Goal: Task Accomplishment & Management: Manage account settings

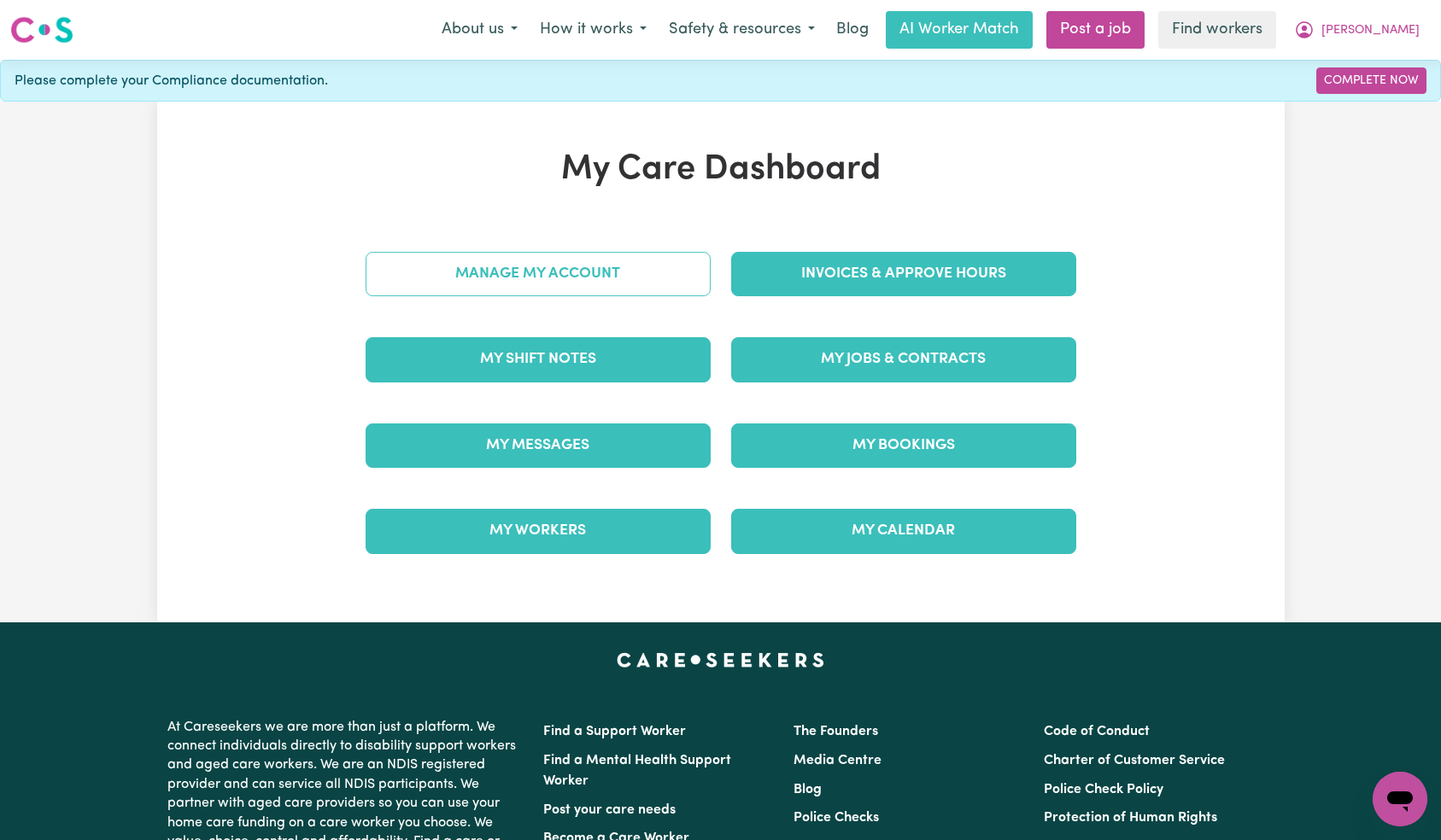
click at [581, 284] on link "Manage My Account" at bounding box center [537, 274] width 345 height 45
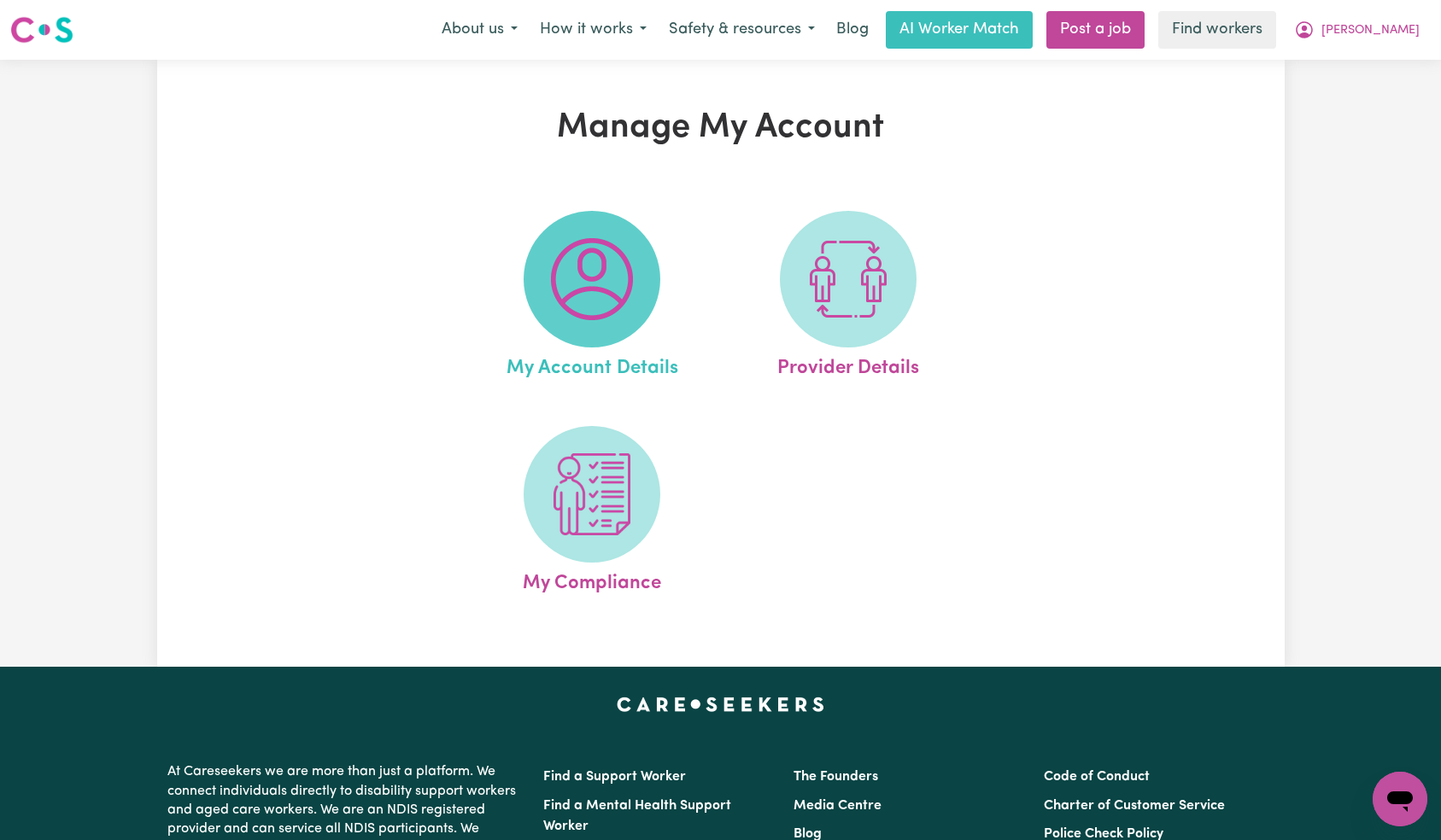
click at [584, 280] on img at bounding box center [591, 278] width 82 height 82
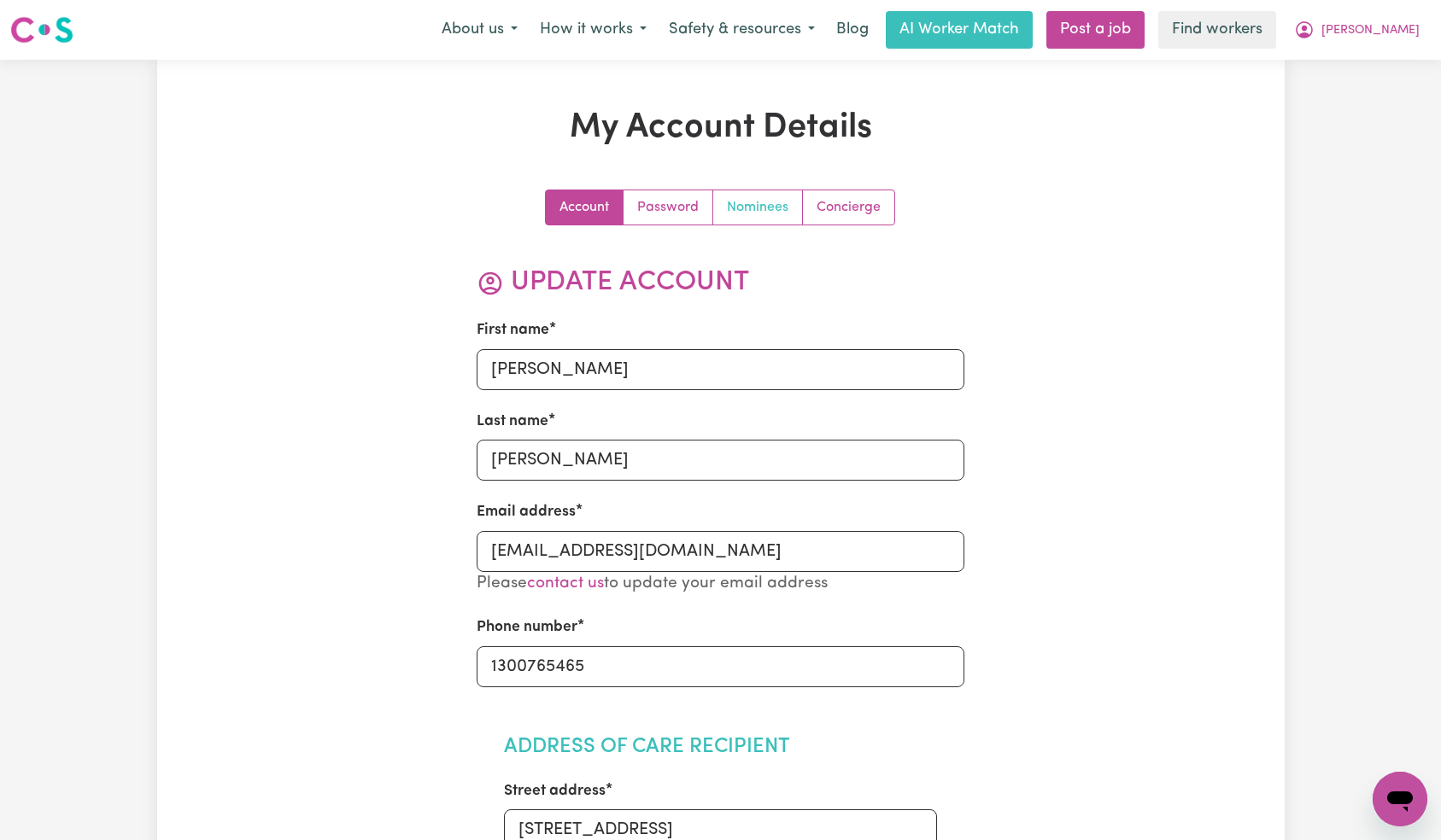
click at [755, 211] on link "Nominees" at bounding box center [758, 207] width 90 height 34
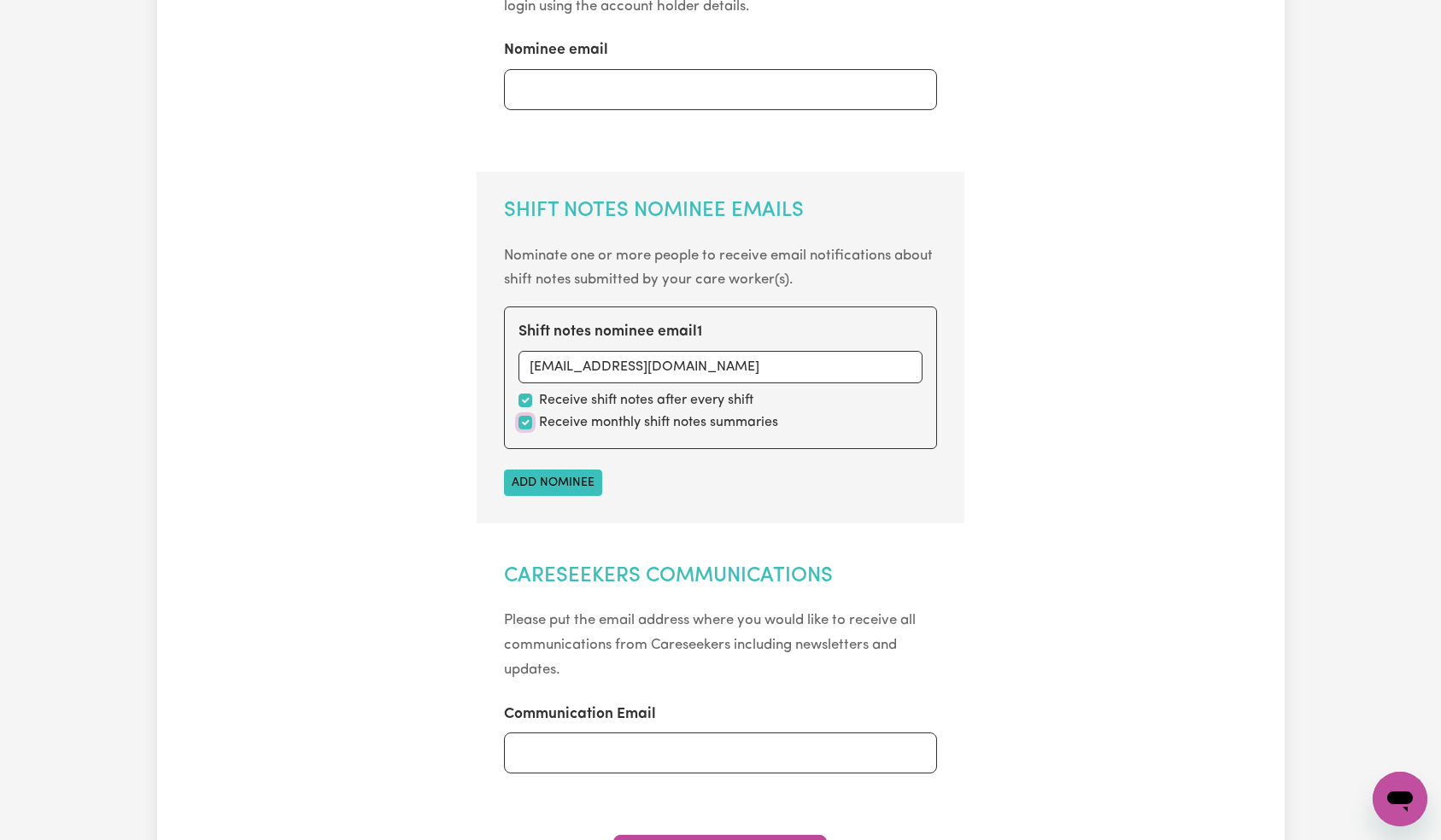
click at [530, 420] on input "checkbox" at bounding box center [525, 423] width 14 height 14
checkbox input "false"
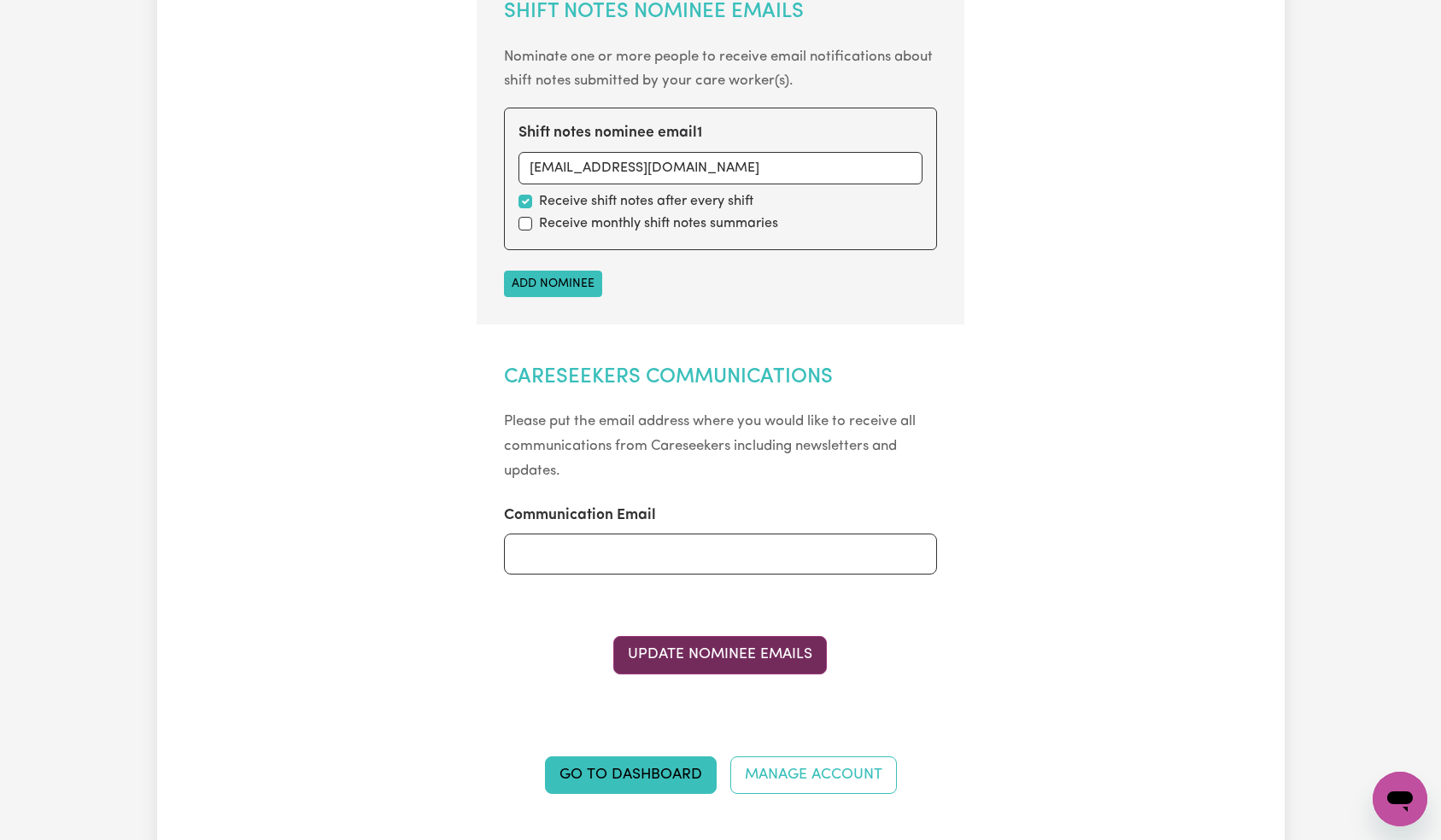
drag, startPoint x: 772, startPoint y: 667, endPoint x: 819, endPoint y: 609, distance: 74.7
click at [772, 668] on button "Update Nominee Emails" at bounding box center [719, 655] width 213 height 38
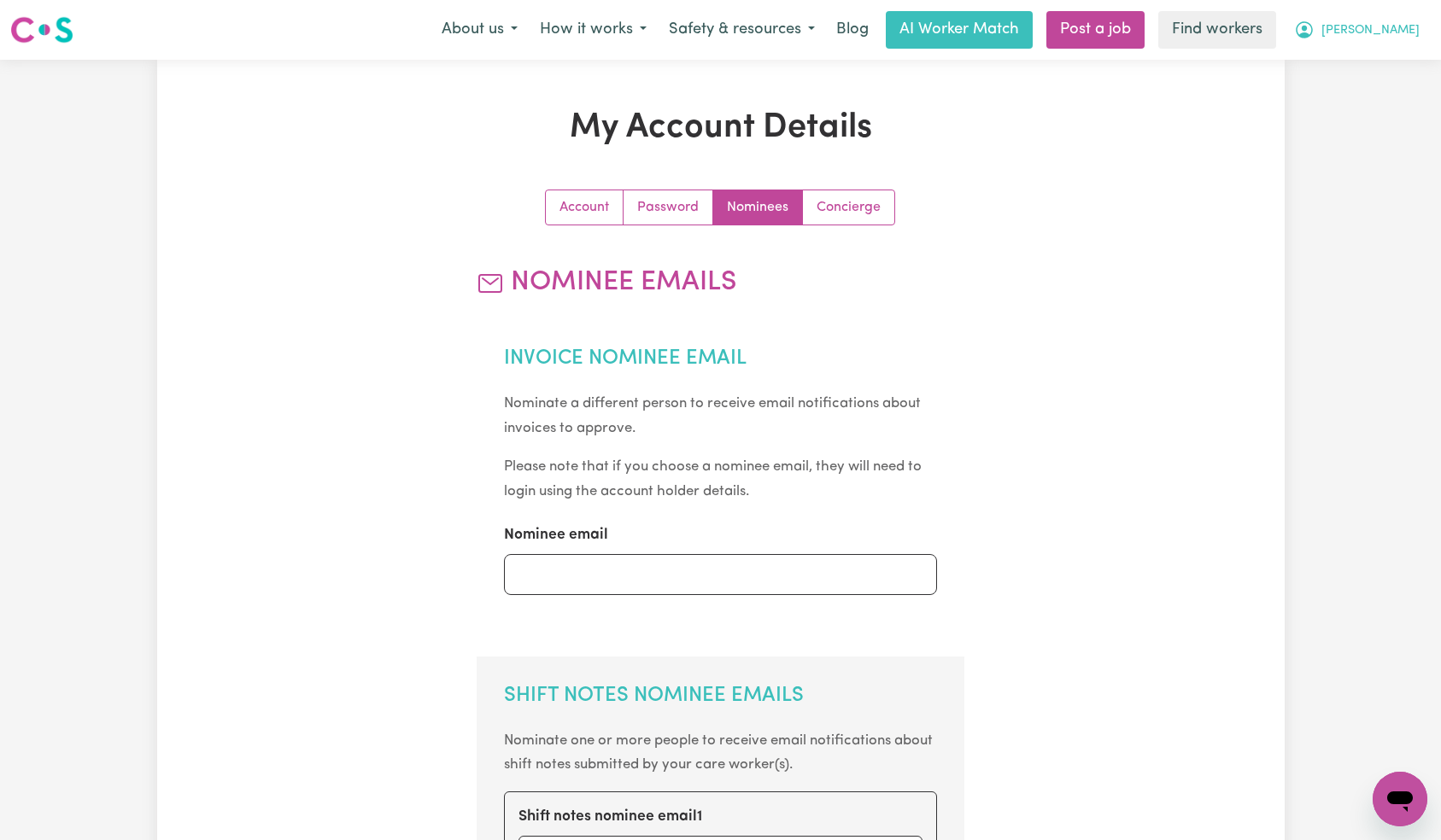
click at [1394, 26] on span "[PERSON_NAME]" at bounding box center [1371, 30] width 98 height 18
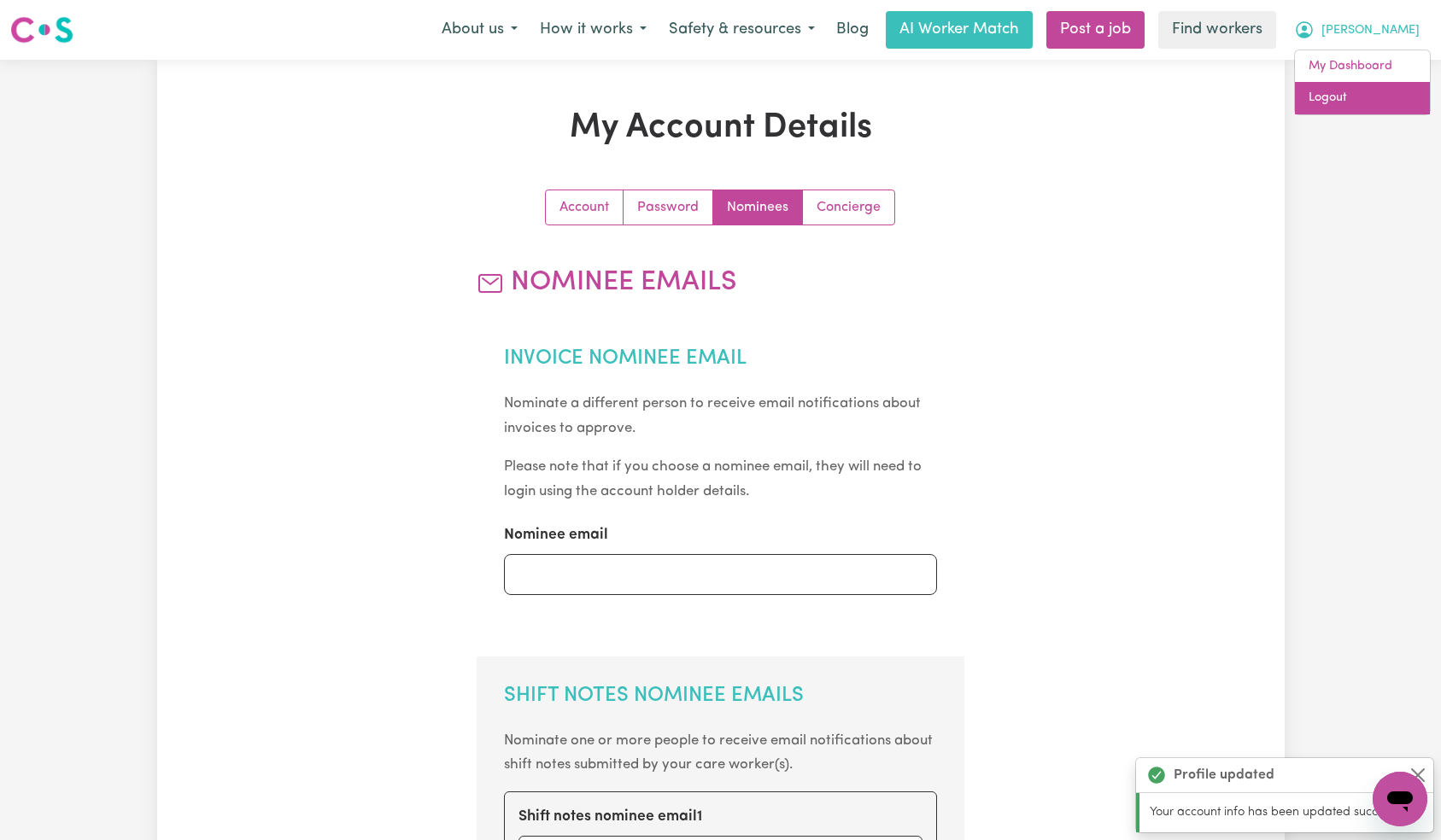
click at [1390, 101] on link "Logout" at bounding box center [1363, 97] width 135 height 32
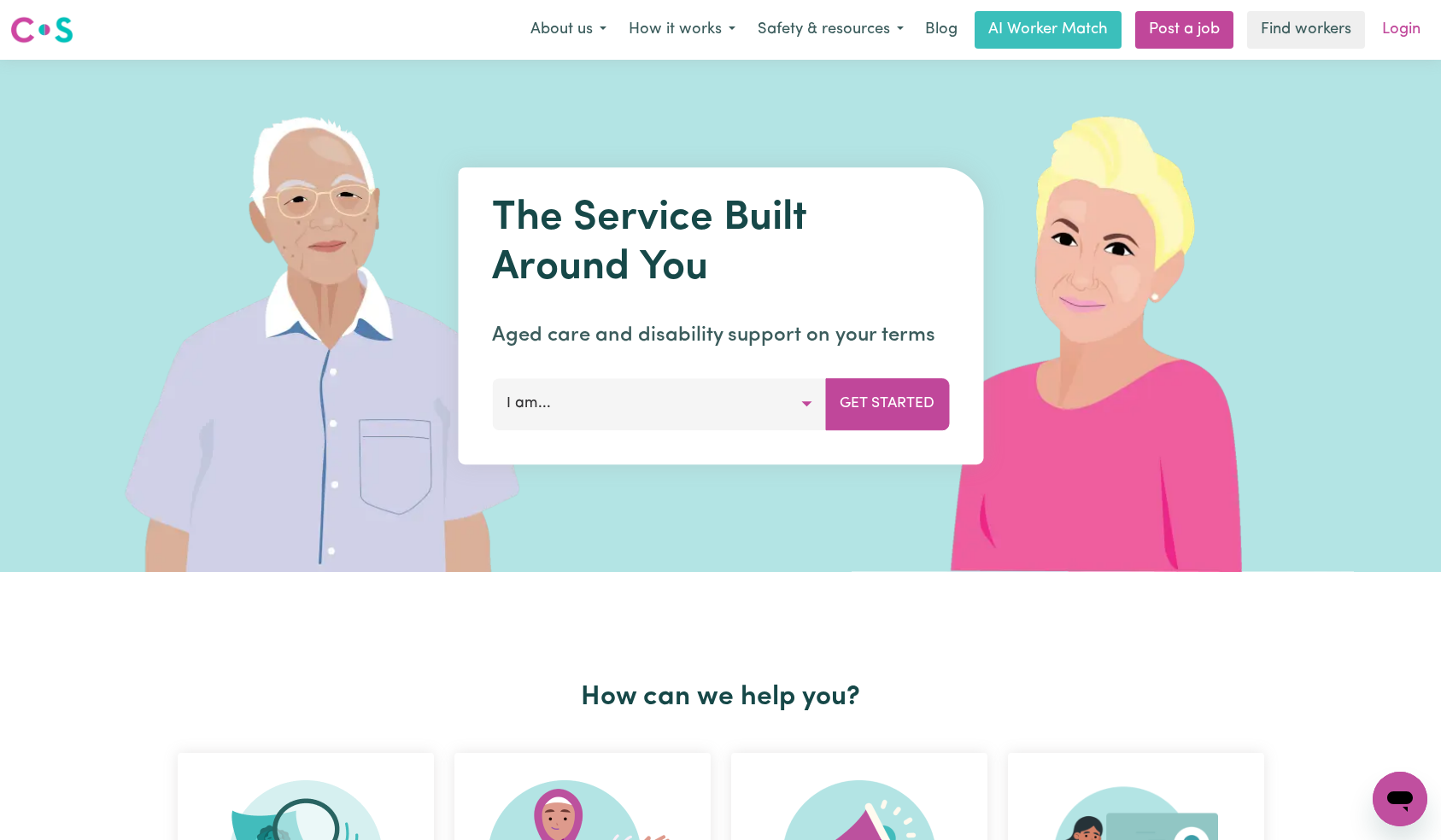
click at [1401, 36] on link "Login" at bounding box center [1401, 30] width 59 height 38
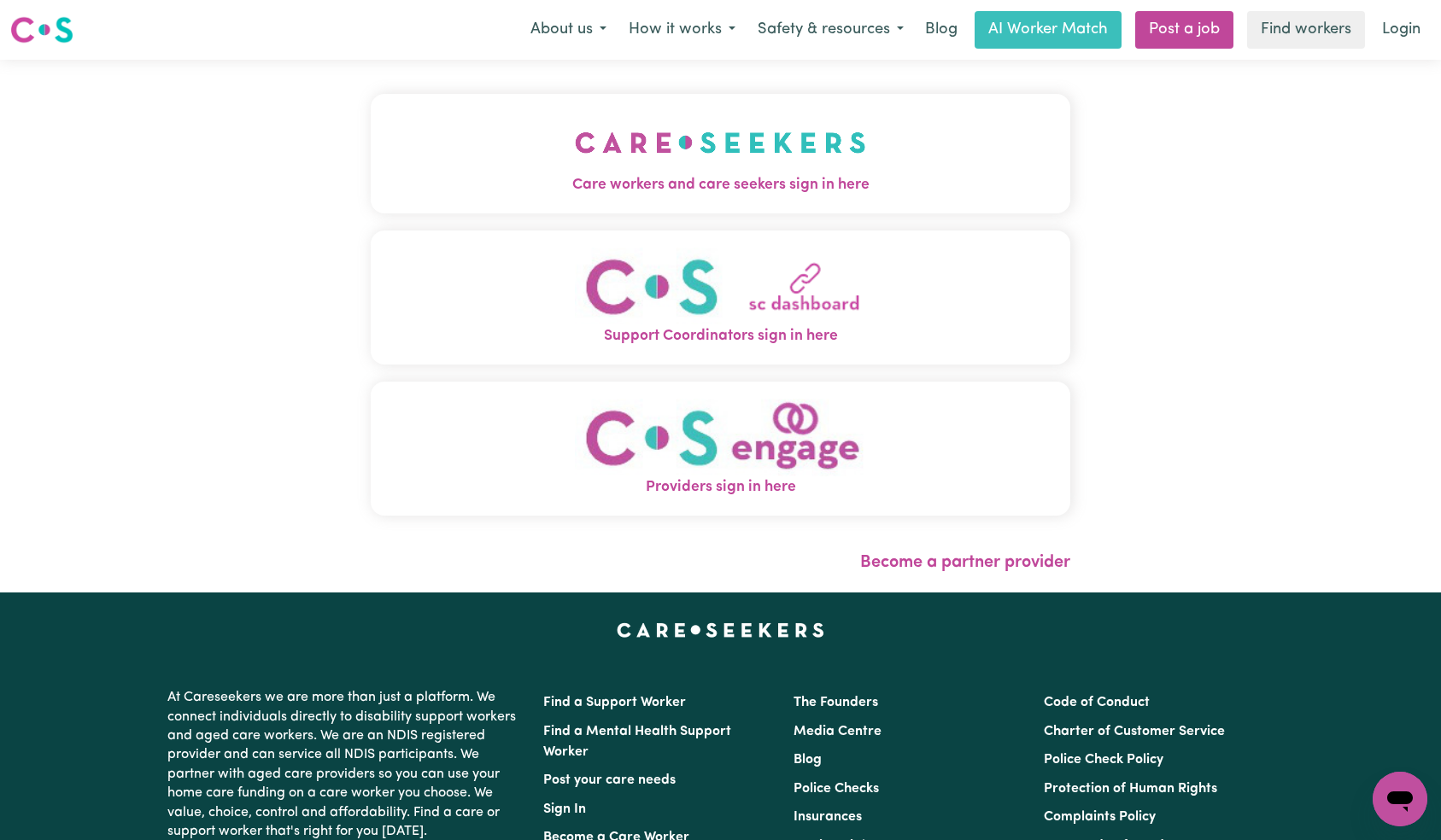
scroll to position [21, 0]
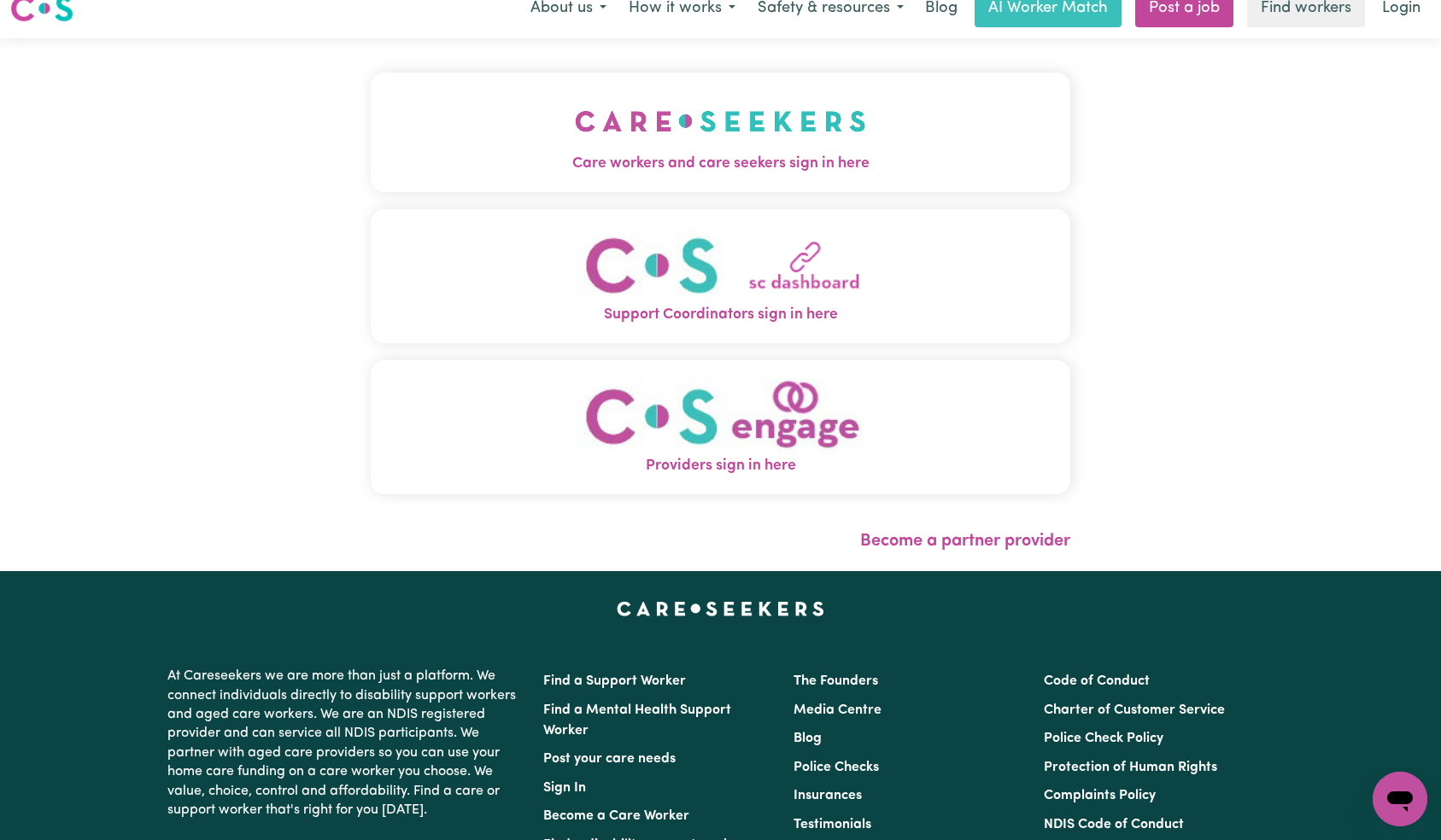
click at [433, 164] on span "Care workers and care seekers sign in here" at bounding box center [721, 163] width 701 height 22
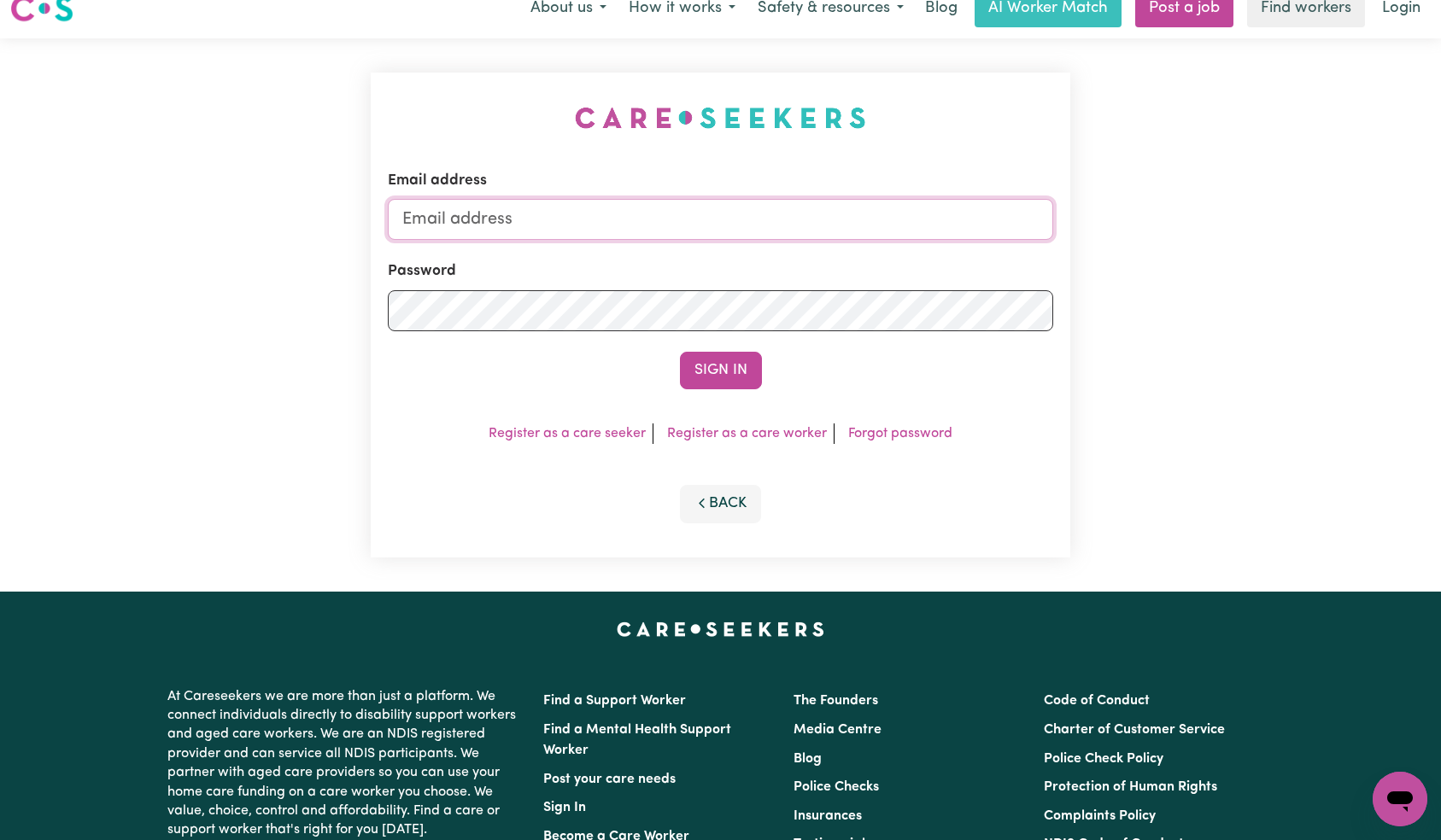
click at [744, 237] on input "Email address" at bounding box center [721, 219] width 666 height 41
paste input "[EMAIL_ADDRESS][DOMAIN_NAME]"
type input "[EMAIL_ADDRESS][DOMAIN_NAME]"
click at [731, 366] on button "Sign In" at bounding box center [720, 370] width 82 height 38
